Goal: Find specific page/section: Find specific page/section

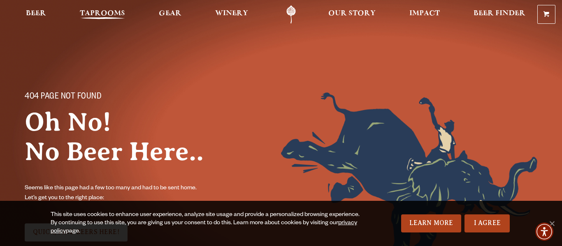
click at [97, 12] on span "Taprooms" at bounding box center [102, 13] width 45 height 7
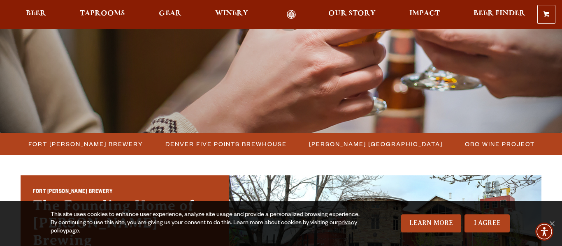
scroll to position [145, 0]
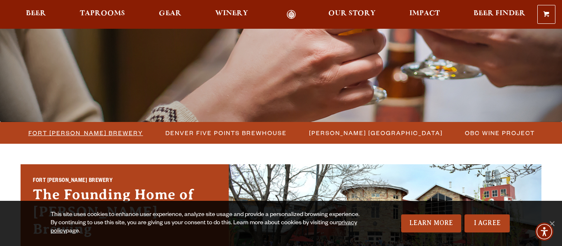
click at [110, 132] on span "Fort [PERSON_NAME] Brewery" at bounding box center [85, 133] width 115 height 12
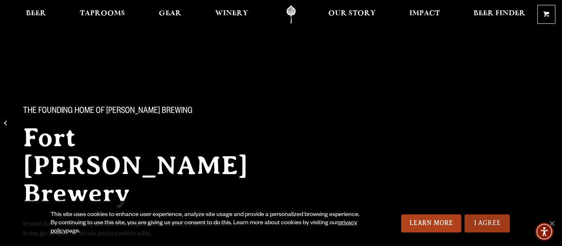
click at [485, 218] on link "I Agree" at bounding box center [486, 224] width 45 height 18
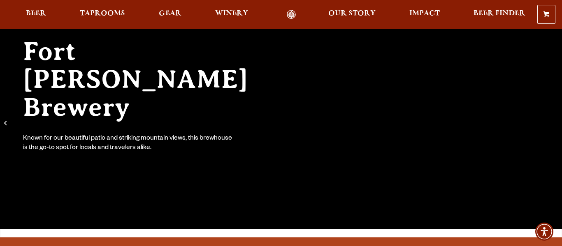
scroll to position [111, 0]
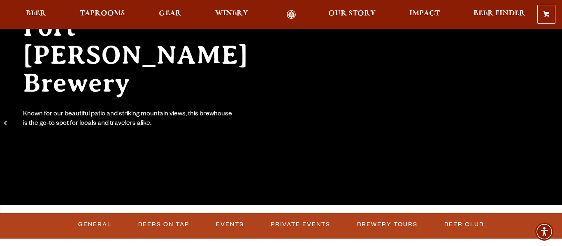
click at [310, 75] on div "The Founding Home of [PERSON_NAME] Brewing [GEOGRAPHIC_DATA][PERSON_NAME] Known…" at bounding box center [281, 56] width 562 height 173
click at [236, 224] on link "Events" at bounding box center [230, 225] width 35 height 19
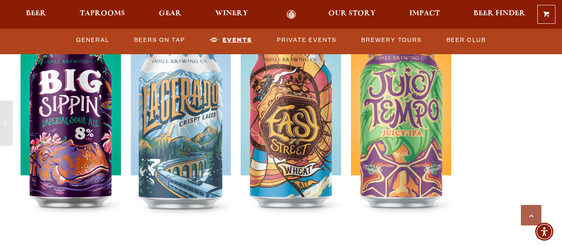
scroll to position [2939, 0]
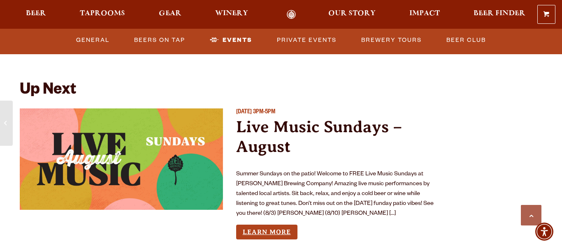
click at [255, 225] on link "Learn More" at bounding box center [266, 232] width 61 height 15
